Goal: Transaction & Acquisition: Purchase product/service

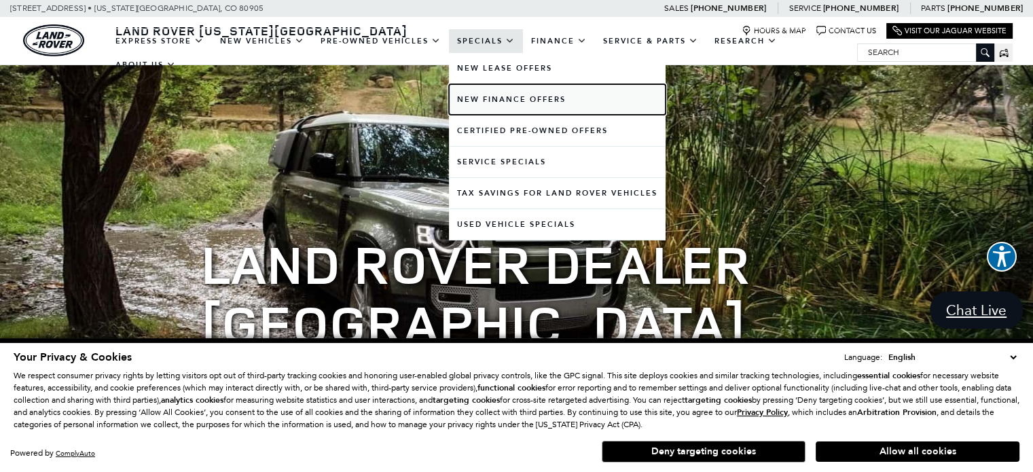
click at [526, 104] on link "New Finance Offers" at bounding box center [557, 99] width 217 height 31
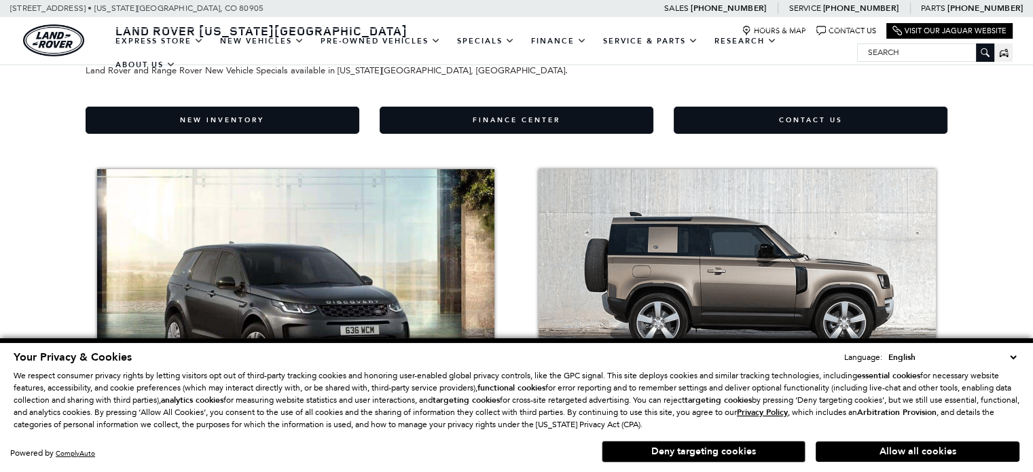
scroll to position [108, 0]
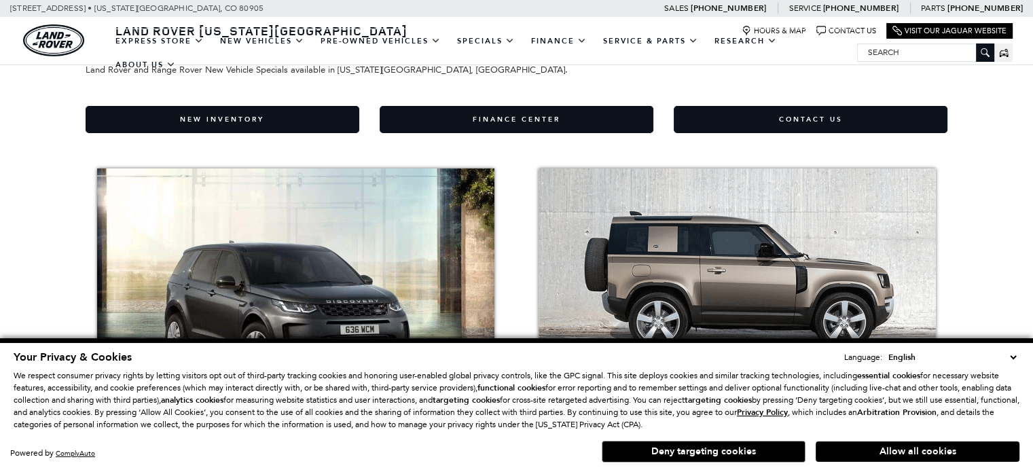
click at [888, 449] on button "Allow all cookies" at bounding box center [918, 451] width 204 height 20
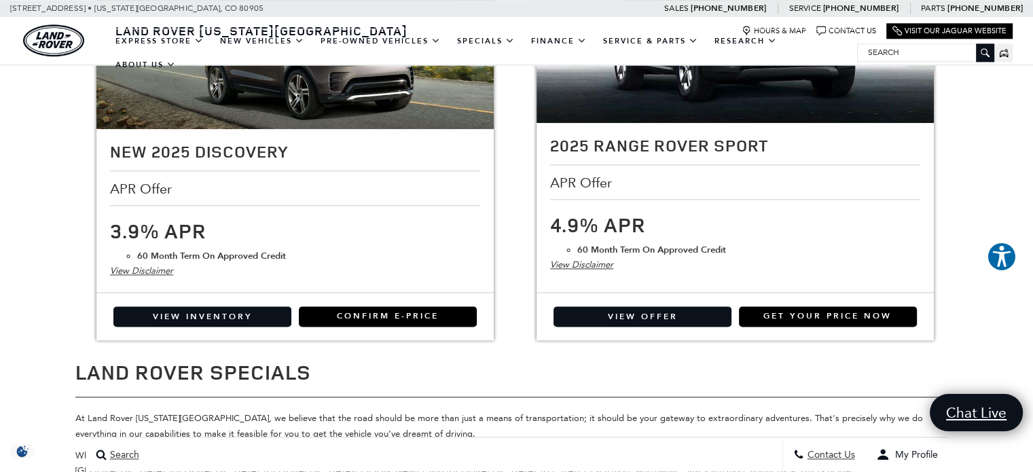
scroll to position [1793, 0]
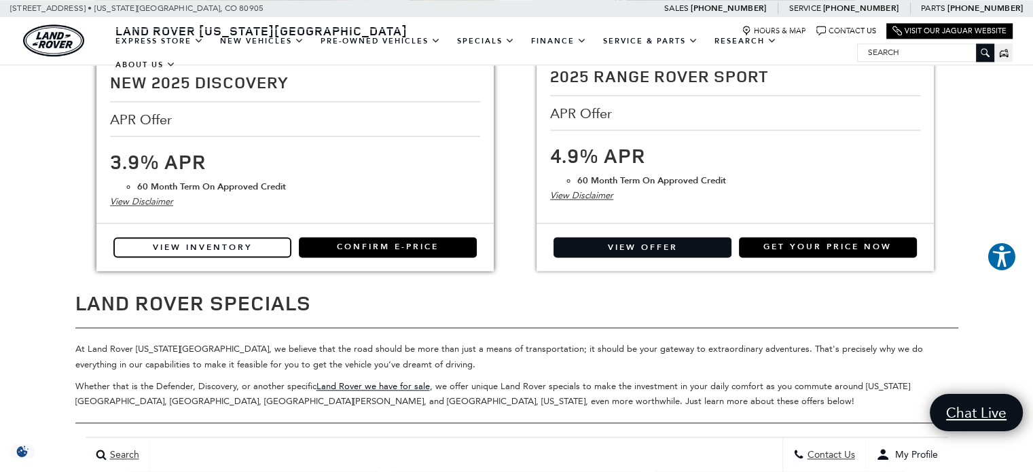
click at [185, 249] on link "View Inventory" at bounding box center [202, 247] width 178 height 20
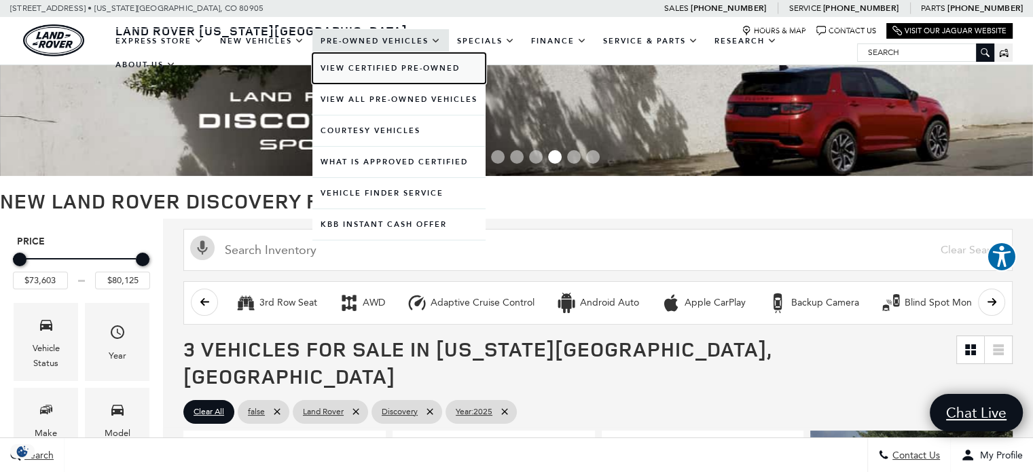
click at [405, 66] on link "View Certified Pre-Owned" at bounding box center [398, 68] width 173 height 31
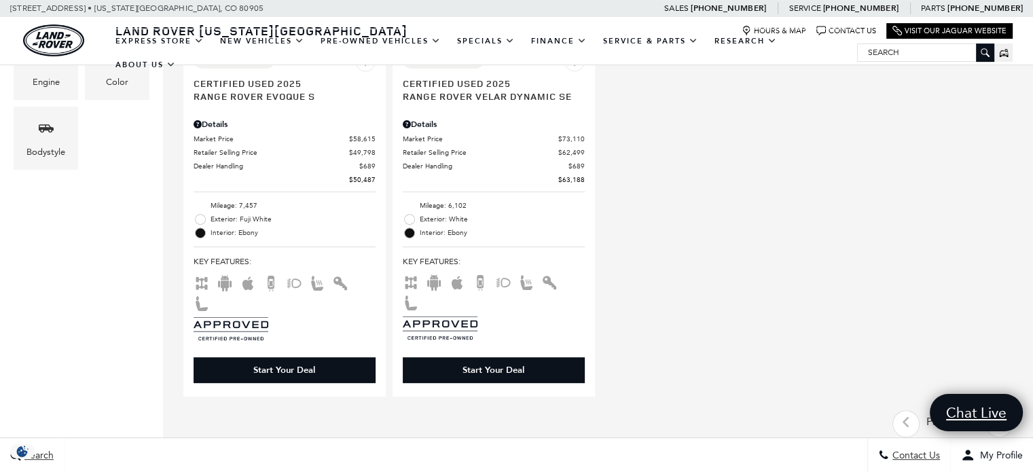
scroll to position [571, 0]
